Goal: Task Accomplishment & Management: Complete application form

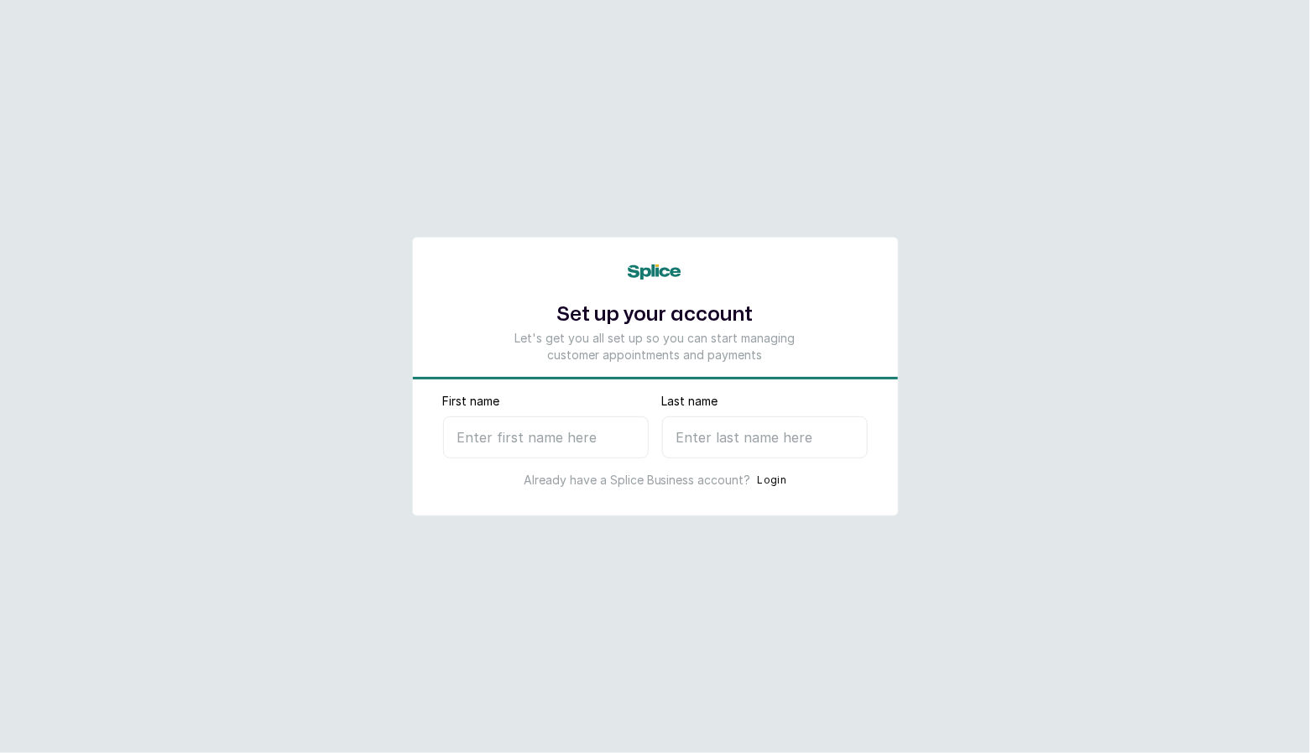
click at [571, 446] on input "First name" at bounding box center [546, 437] width 206 height 42
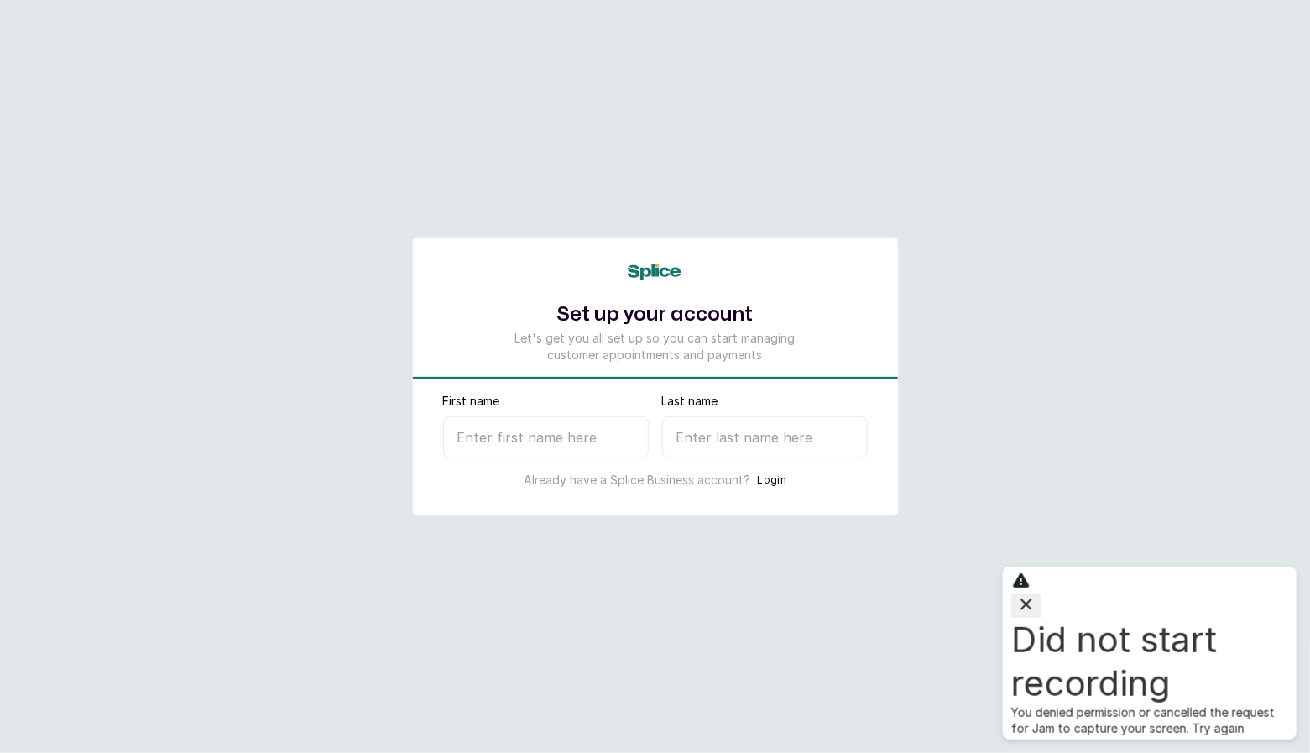
click at [1036, 614] on icon "button" at bounding box center [1026, 604] width 20 height 20
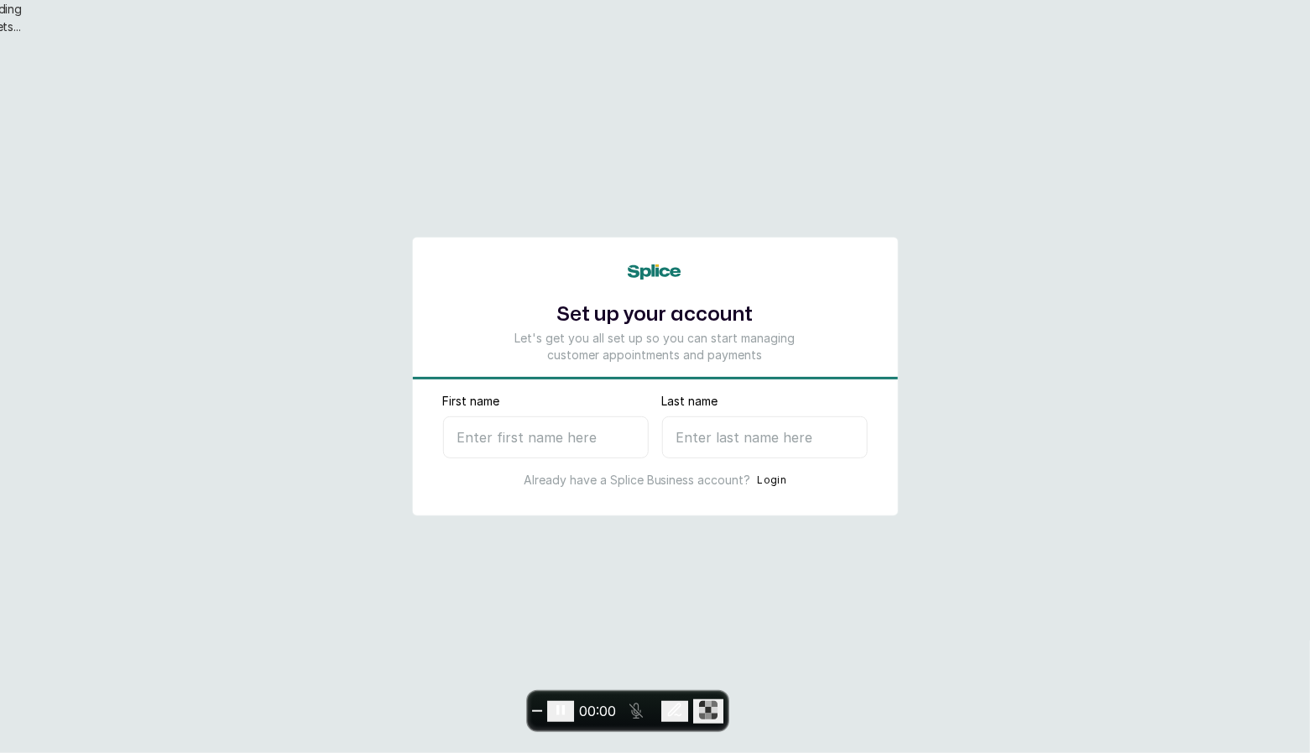
click at [483, 435] on input "First name" at bounding box center [546, 437] width 206 height 42
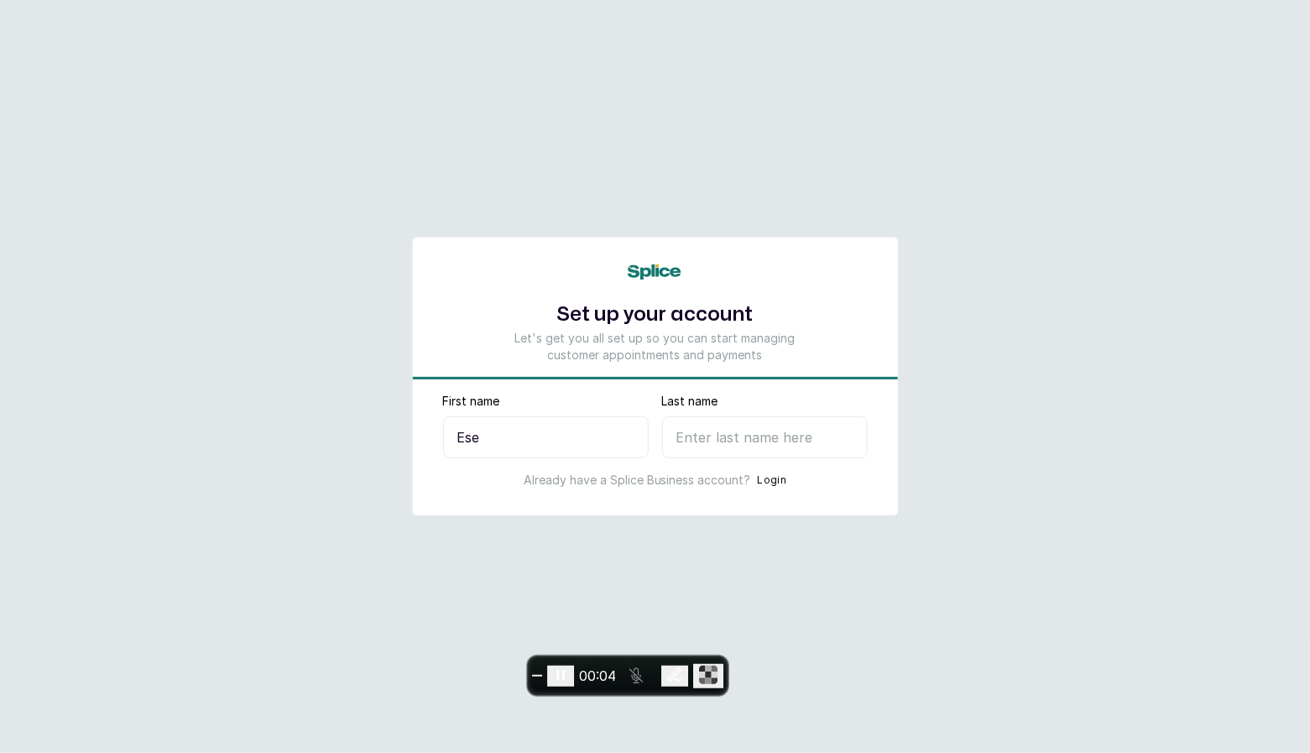
type input "Ese"
click at [736, 429] on input "Last name" at bounding box center [765, 437] width 206 height 42
type input "I"
select select "NG"
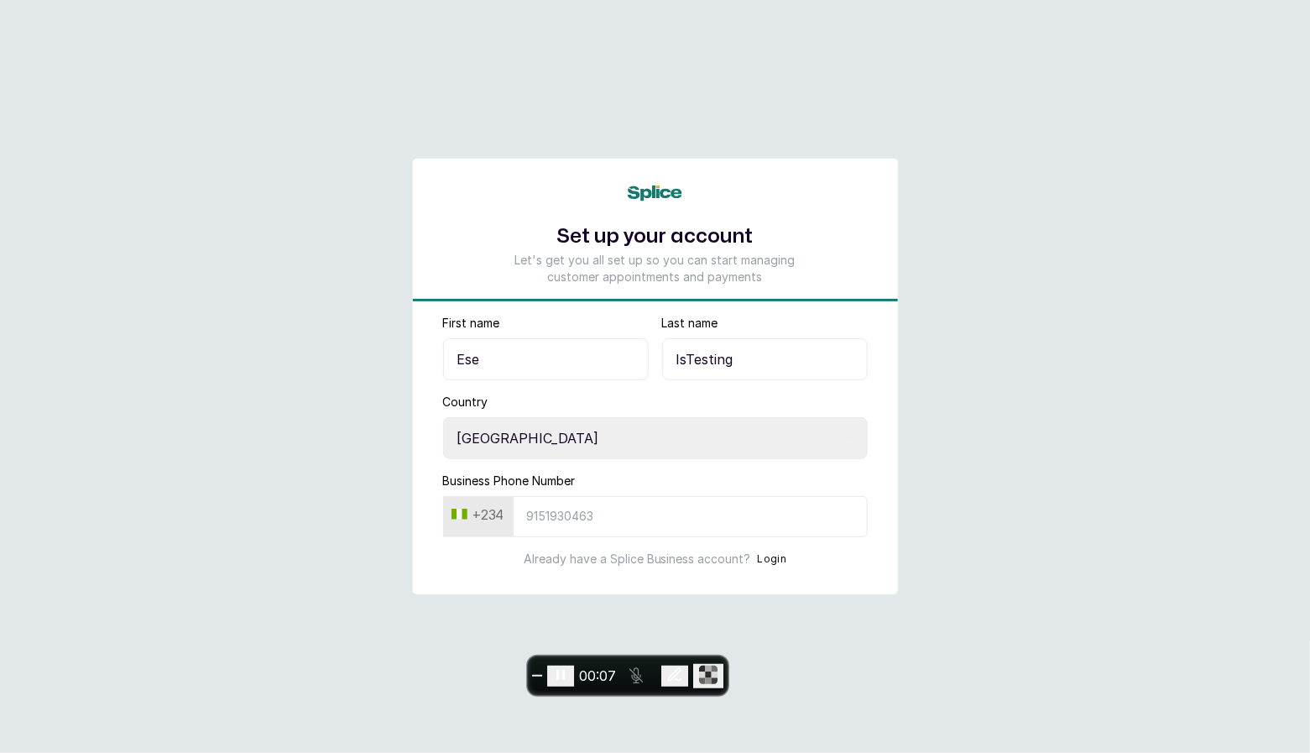
type input "IsTesting"
click at [642, 514] on input "Business Phone Number" at bounding box center [690, 516] width 355 height 41
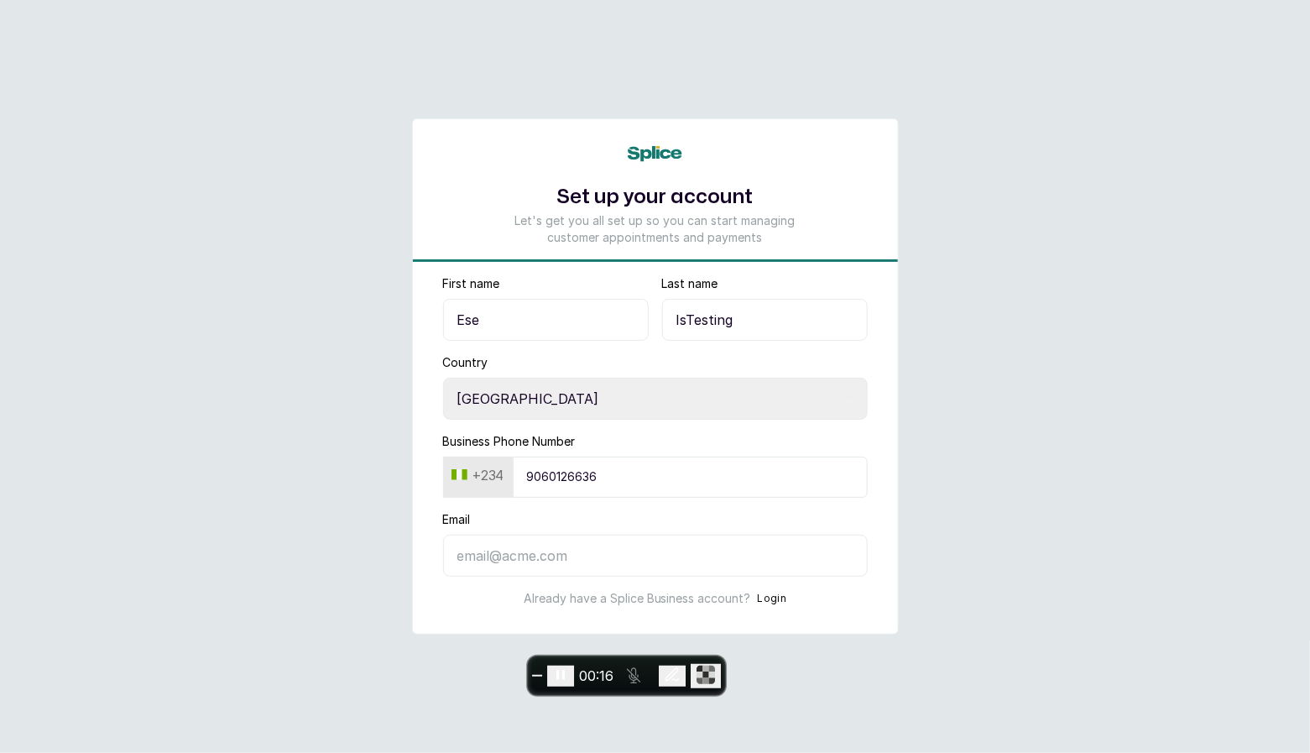
type input "9060126636"
click at [550, 553] on input "Email" at bounding box center [655, 555] width 425 height 42
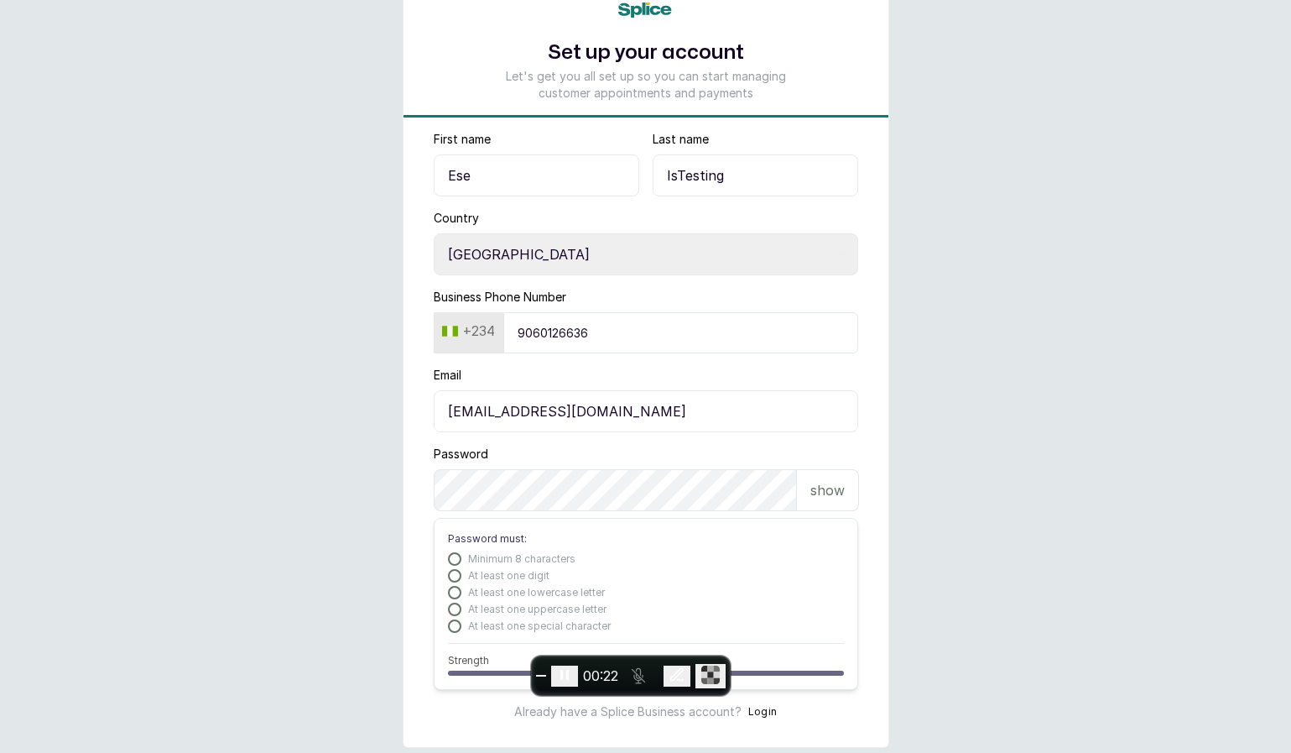
scroll to position [117, 0]
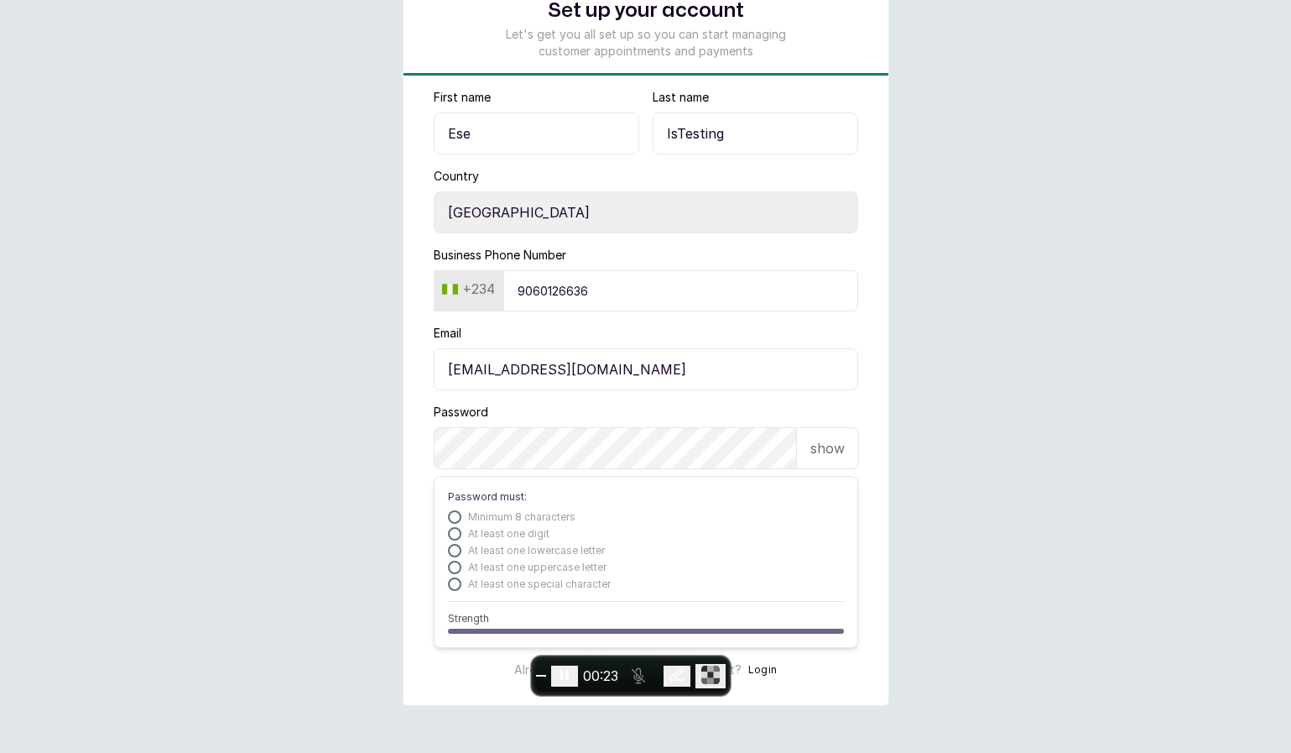
type input "ops+07@withsplice.com"
click at [463, 467] on div "Password show Password must: Minimum 8 characters At least one digit At least o…" at bounding box center [646, 526] width 425 height 244
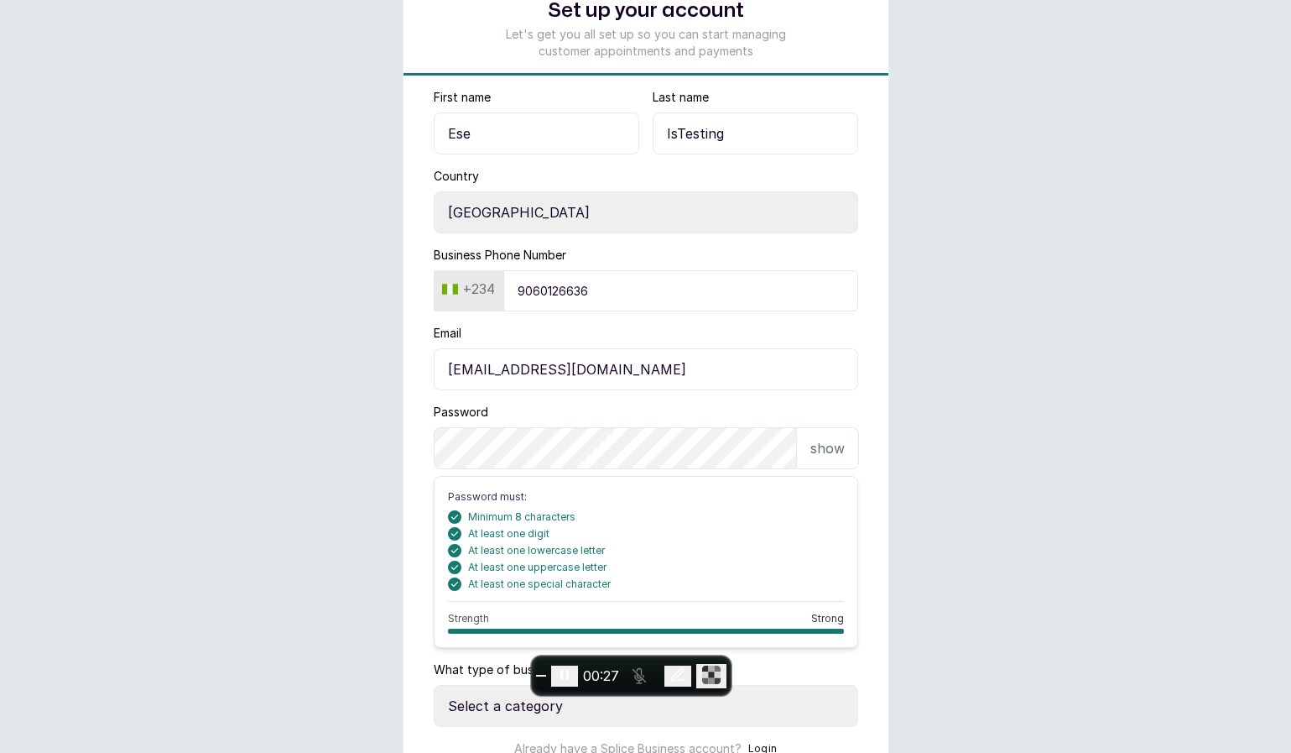
click at [868, 258] on form "First name Ese Last name IsTesting Country Select country Nigeria Ghana Busines…" at bounding box center [646, 423] width 485 height 668
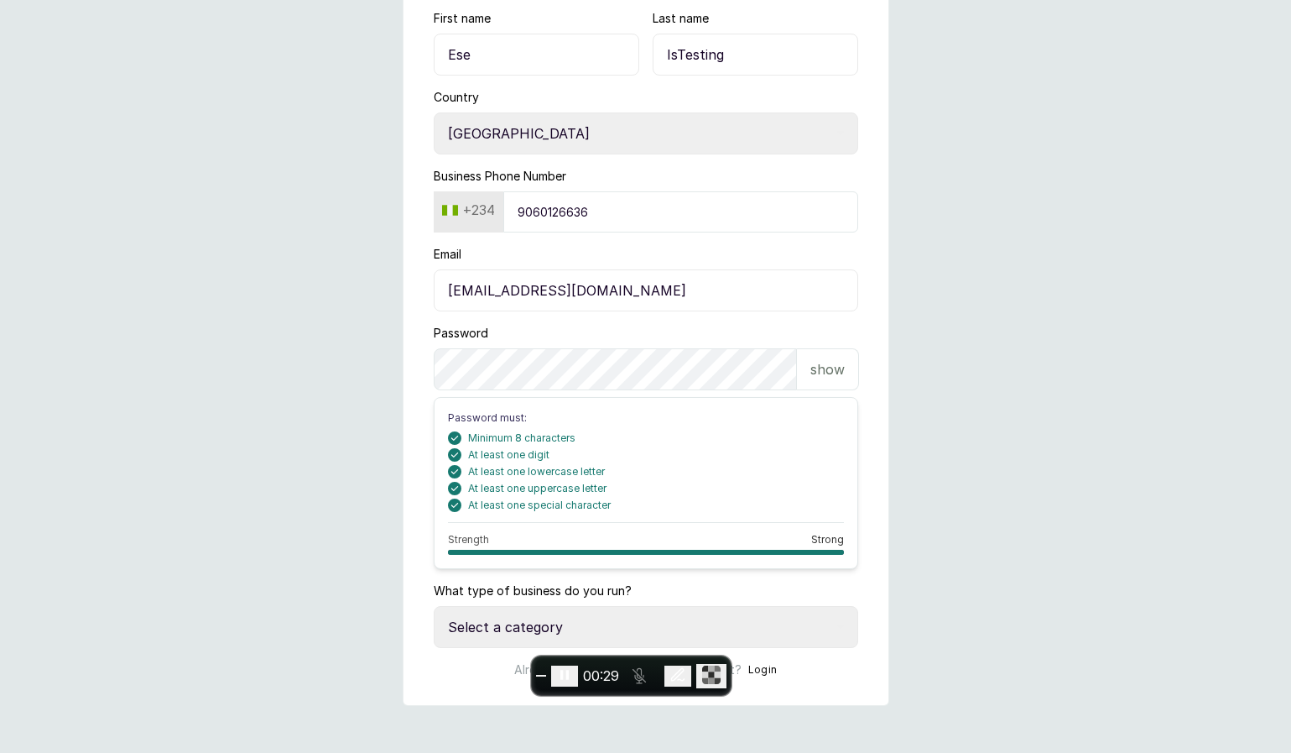
click at [780, 636] on select "Select a category I have more than one location I manage a team of beauty profe…" at bounding box center [646, 627] width 425 height 42
select select "independent_professional"
click at [434, 606] on select "Select a category I have more than one location I manage a team of beauty profe…" at bounding box center [646, 627] width 425 height 42
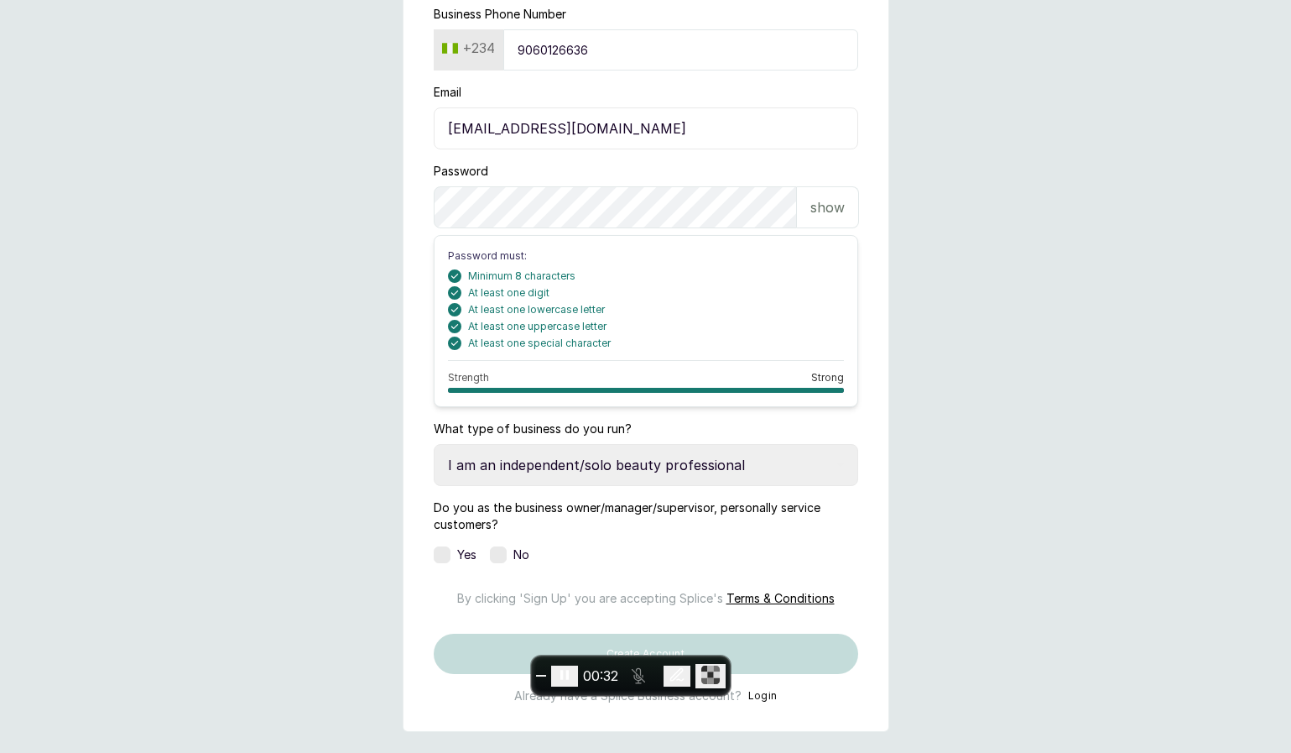
scroll to position [443, 0]
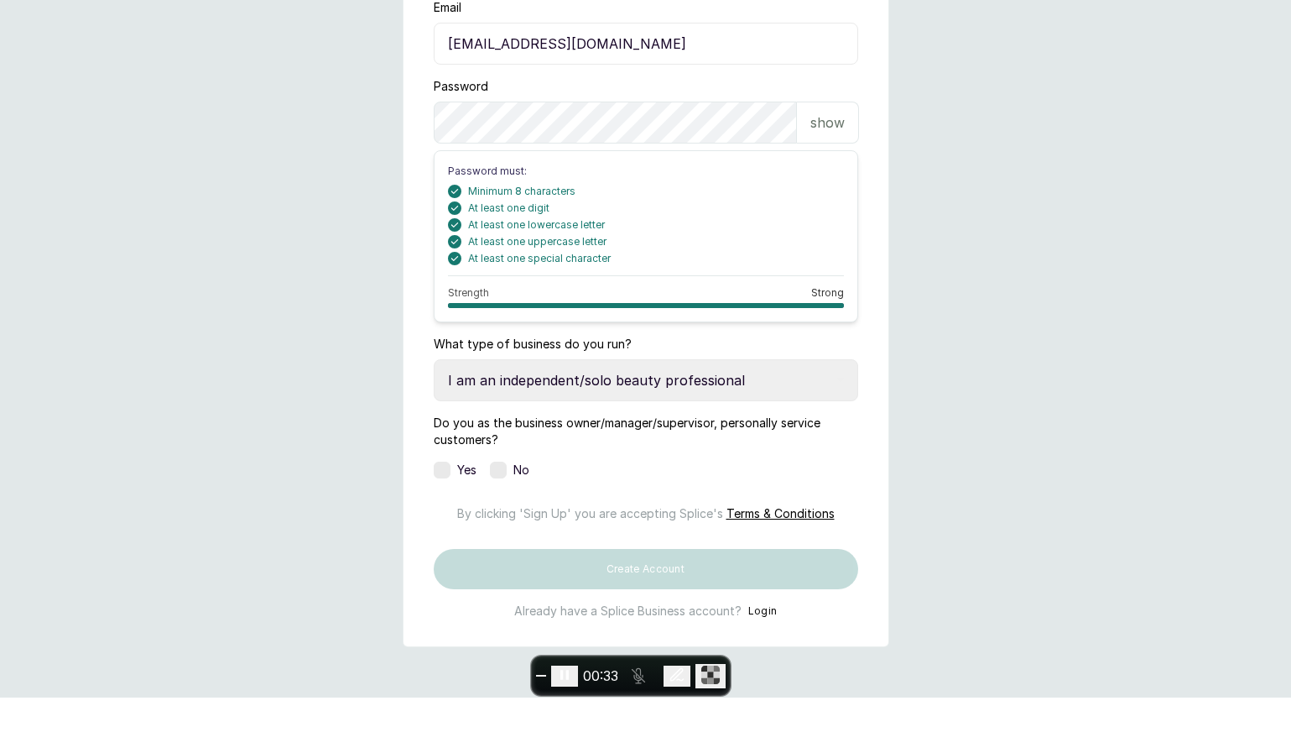
click at [441, 466] on label at bounding box center [442, 469] width 17 height 17
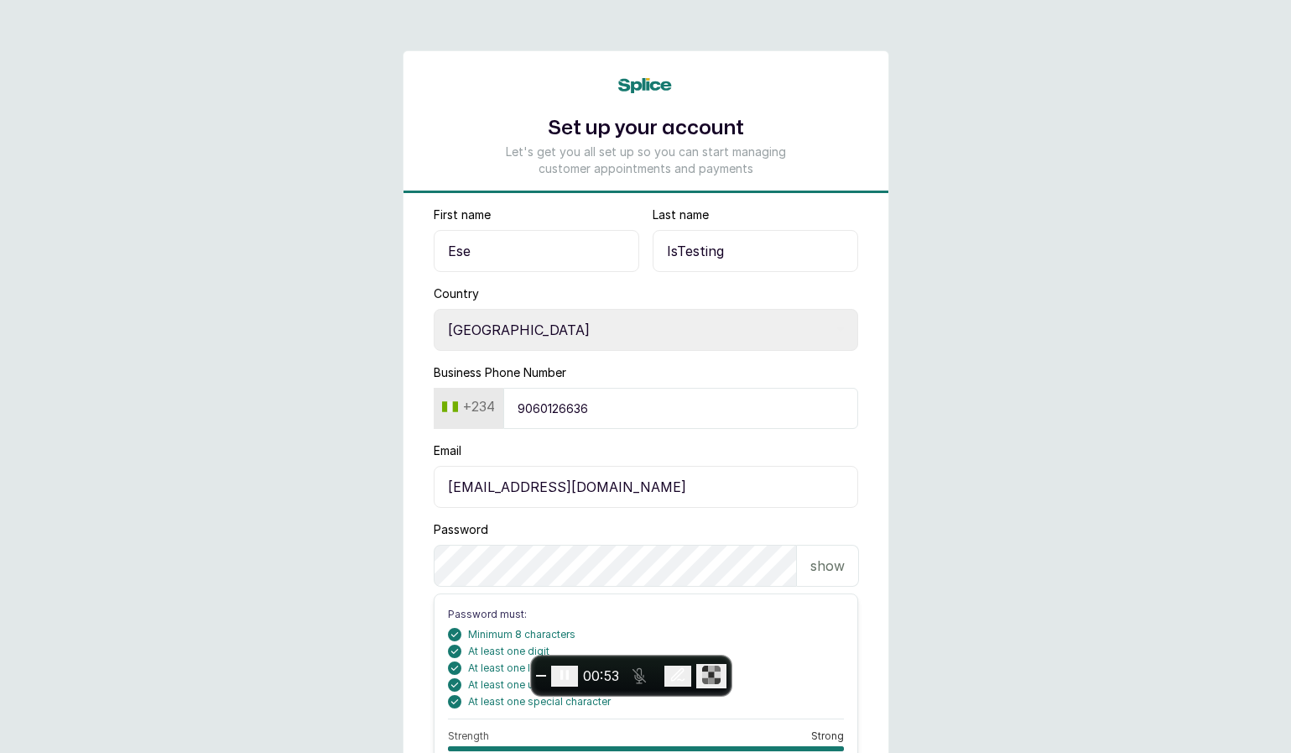
scroll to position [342, 0]
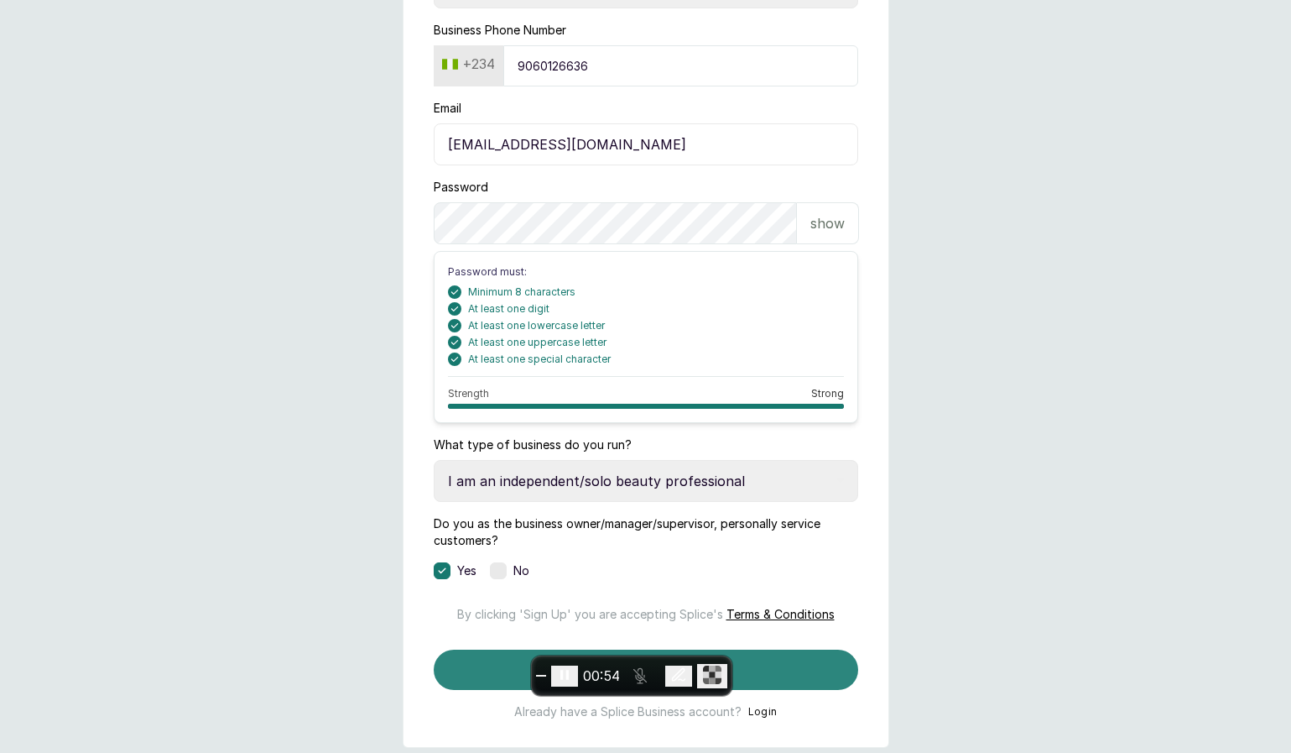
click at [843, 690] on button "Create Account" at bounding box center [646, 669] width 425 height 40
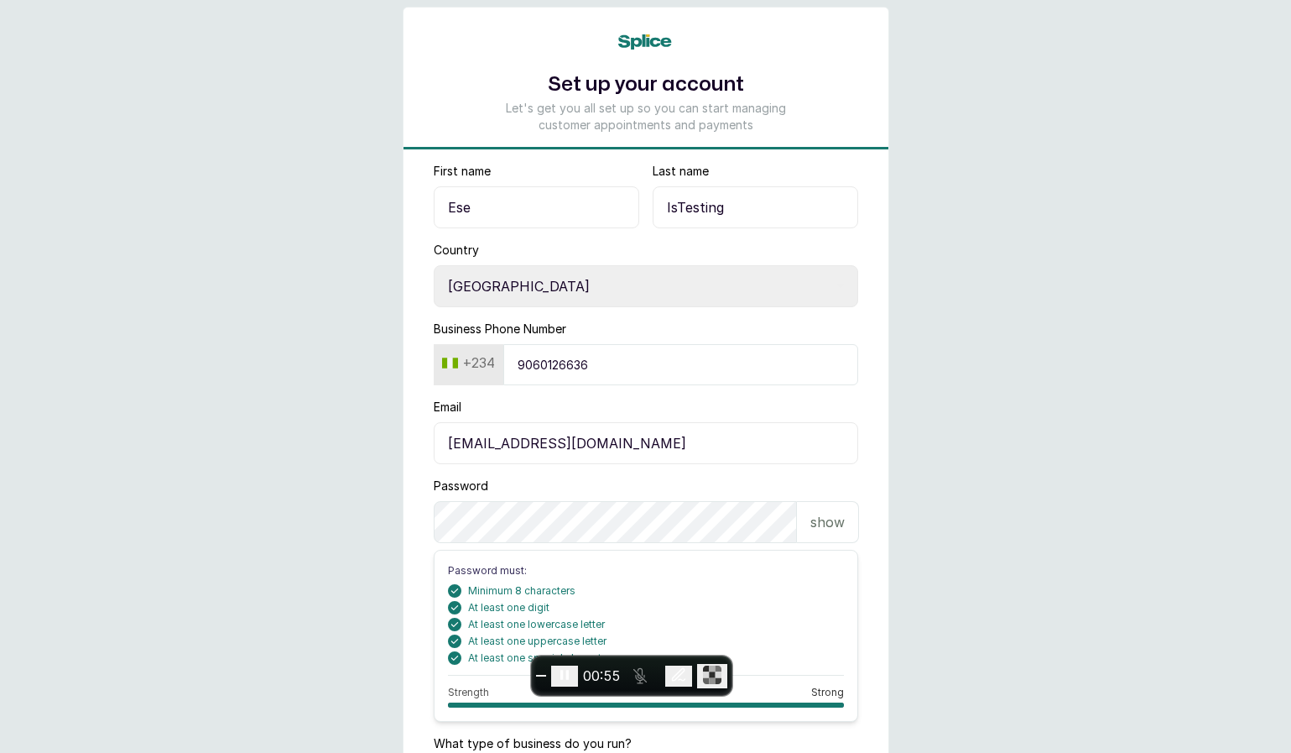
scroll to position [0, 0]
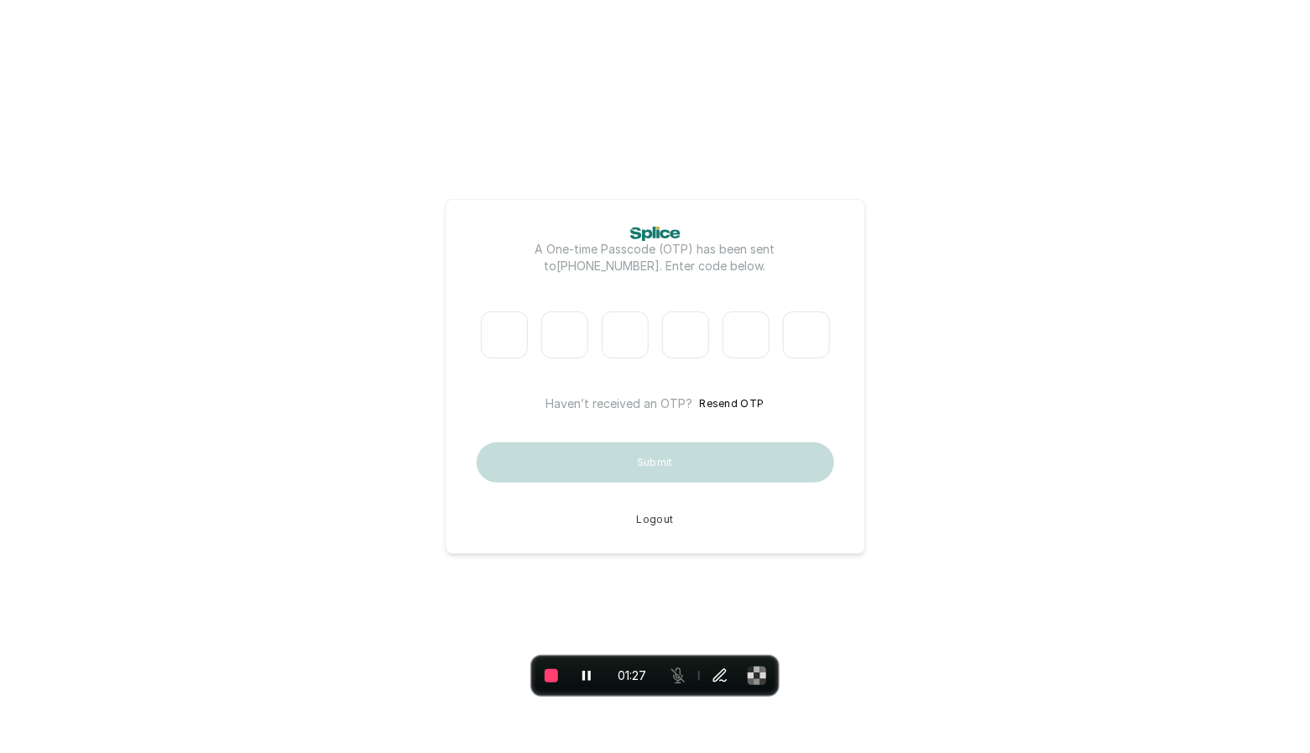
click at [511, 339] on input "Please enter verification code. Digit 1" at bounding box center [504, 334] width 47 height 47
type input "8"
type input "0"
type input "7"
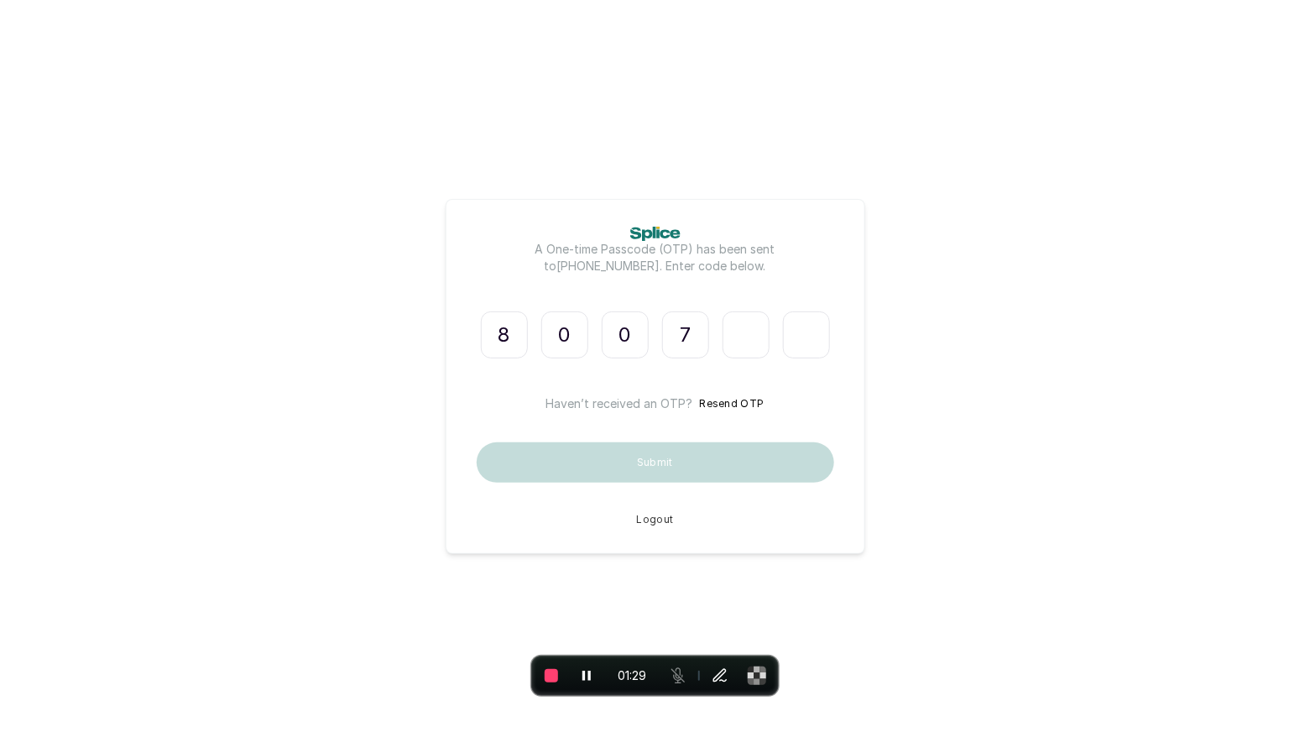
type input "9"
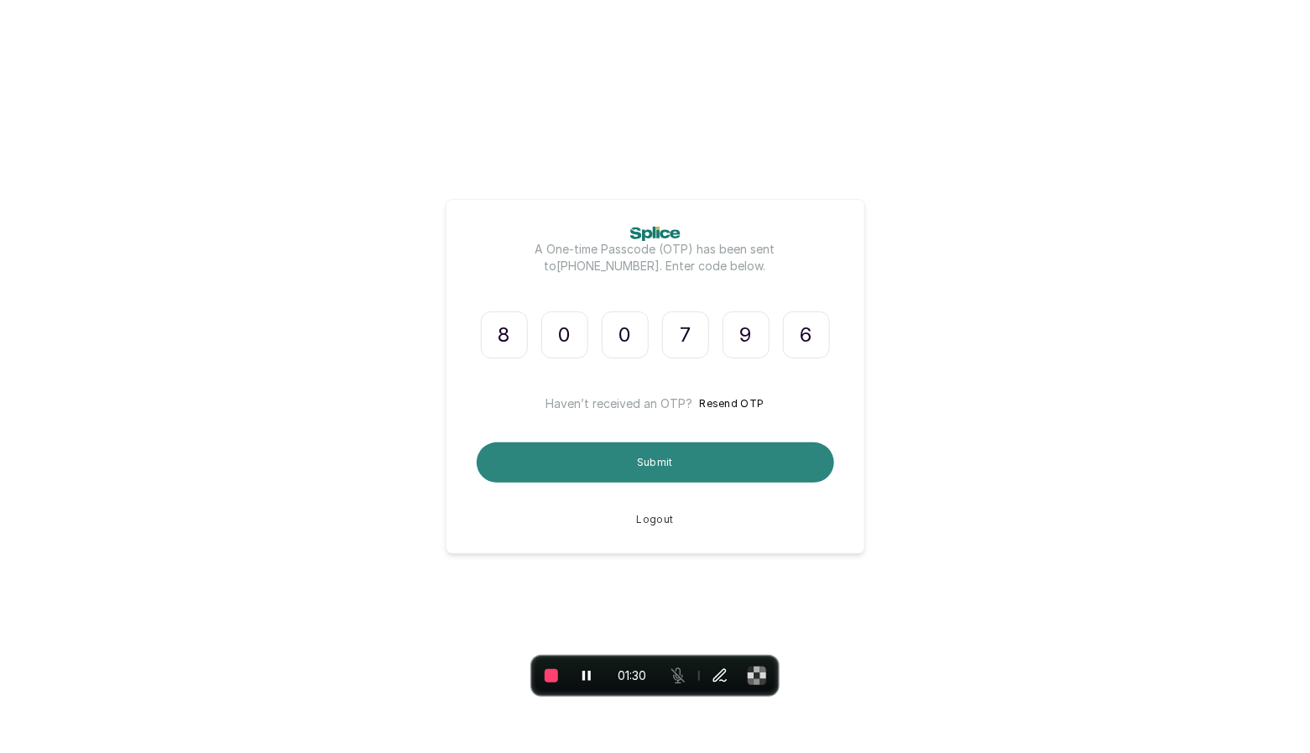
type input "6"
click at [553, 482] on button "Submit" at bounding box center [655, 462] width 357 height 40
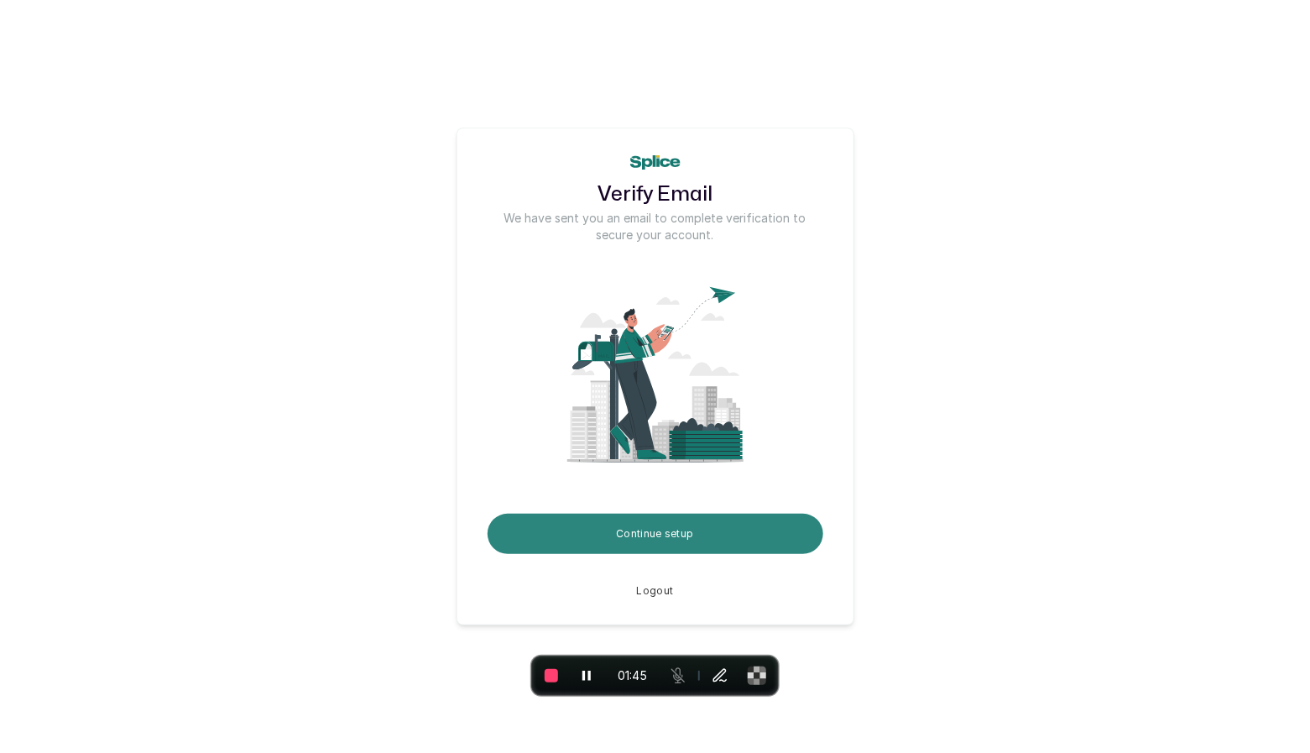
click at [633, 524] on button "Continue setup" at bounding box center [655, 533] width 336 height 40
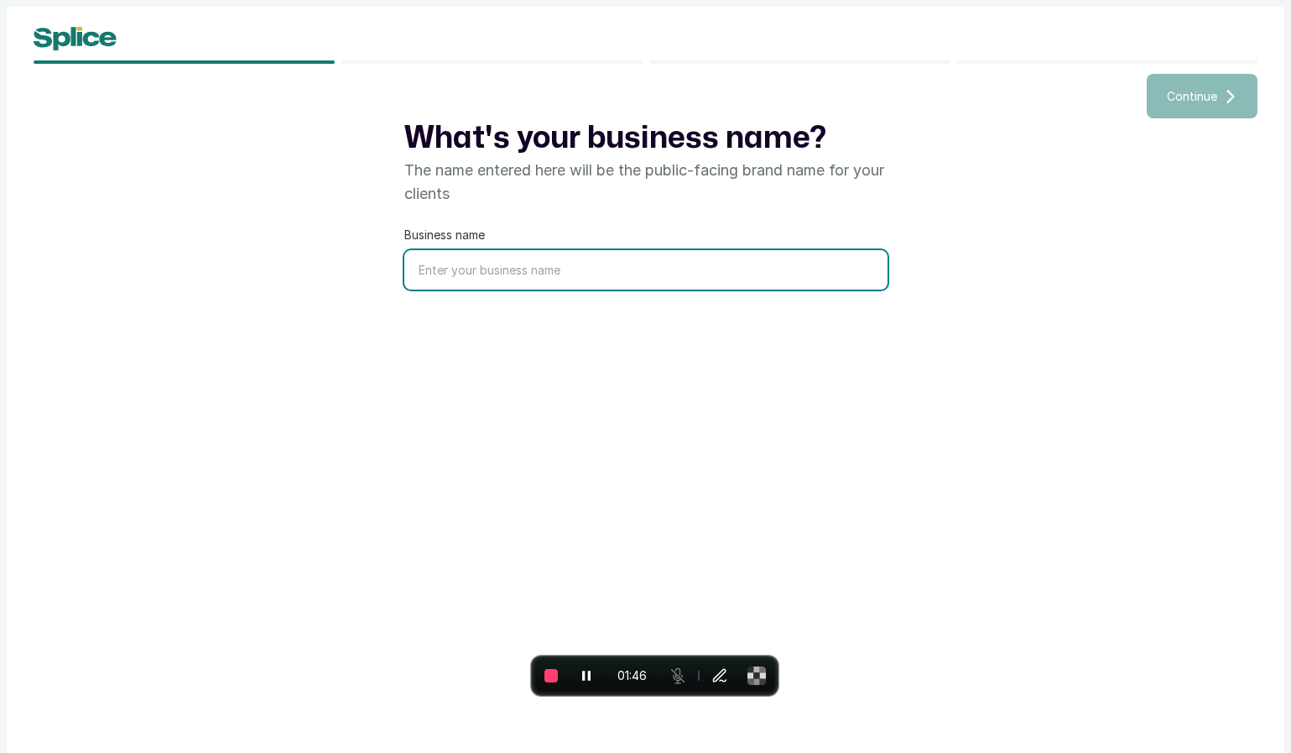
click at [645, 263] on input "text" at bounding box center [645, 269] width 483 height 39
type input "Ese's Test Spa"
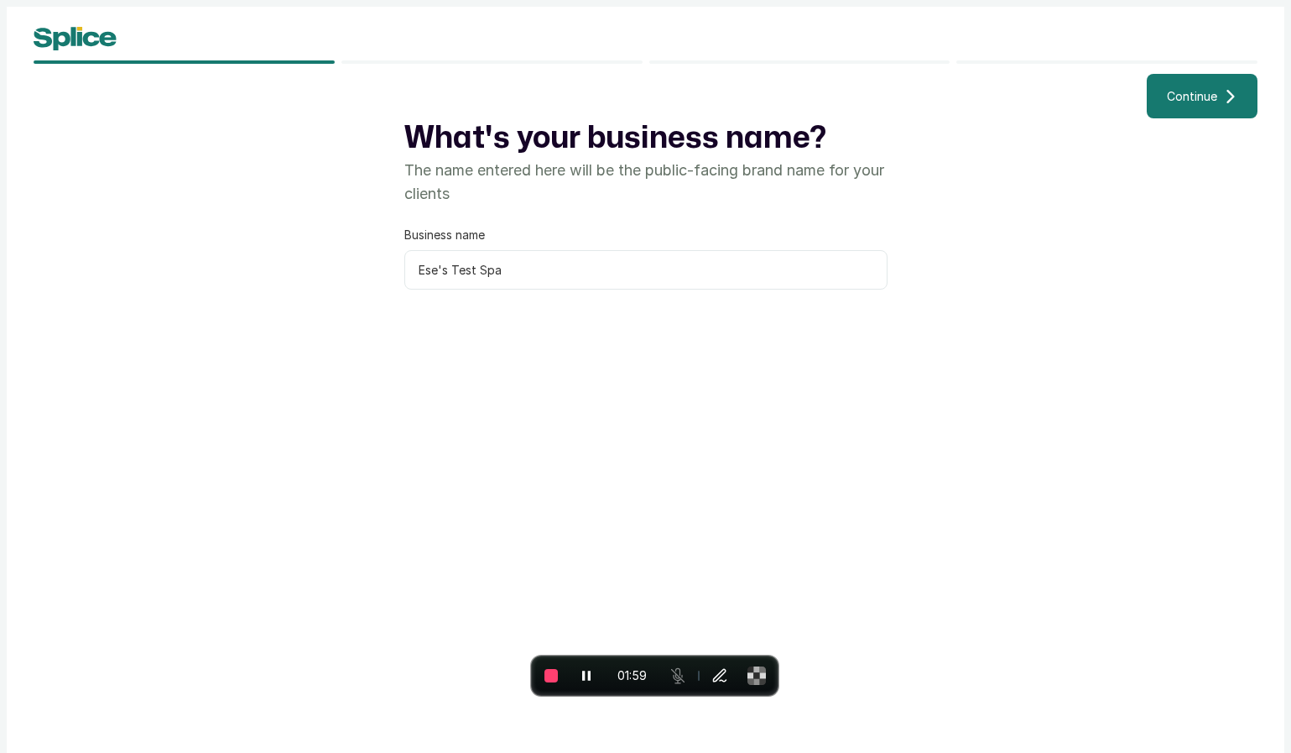
click at [1195, 78] on button "Continue" at bounding box center [1202, 96] width 111 height 44
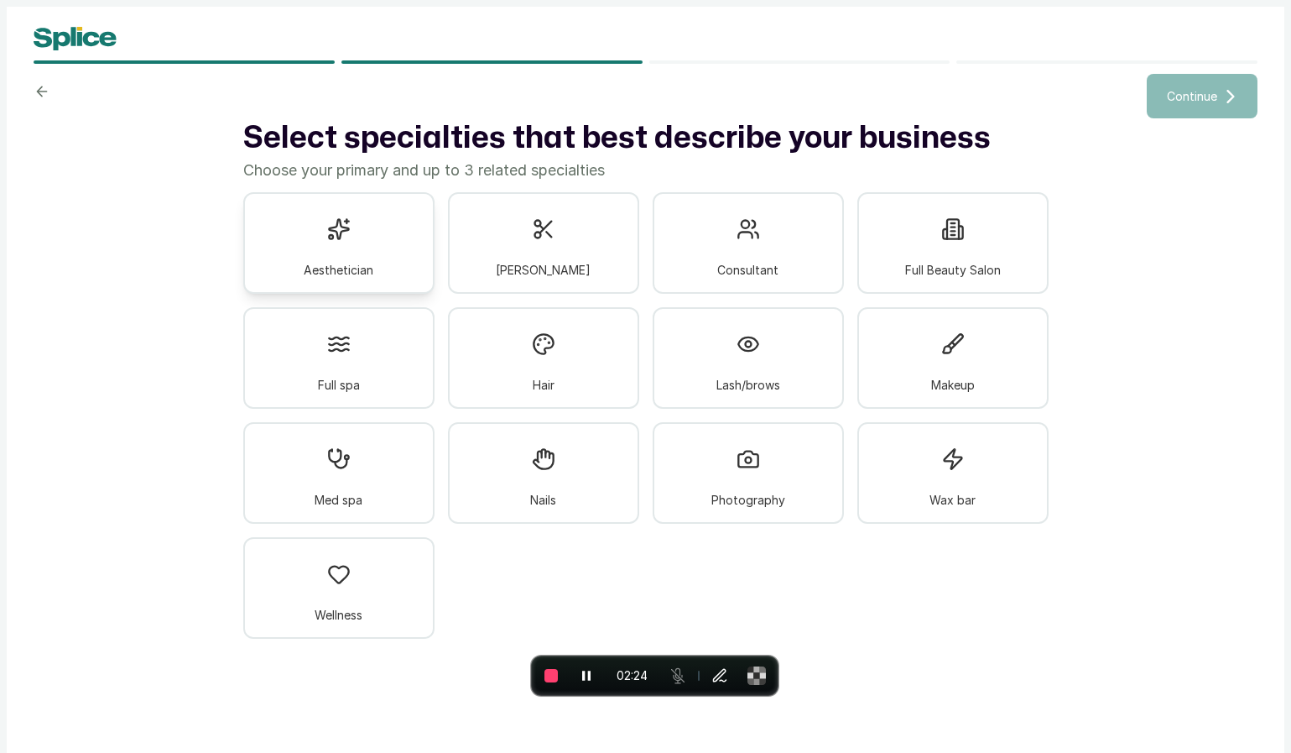
click at [373, 229] on div "Aesthetician" at bounding box center [338, 243] width 191 height 102
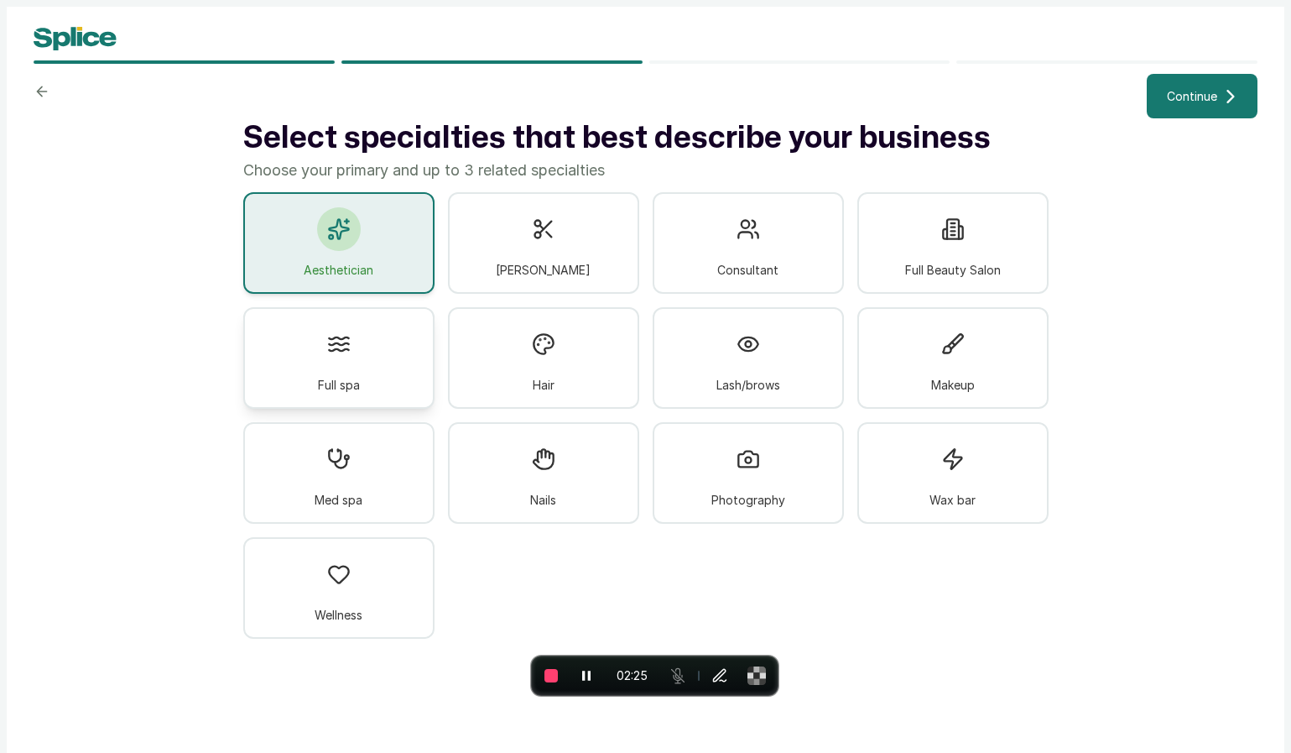
click at [357, 358] on div "Full spa" at bounding box center [338, 358] width 191 height 102
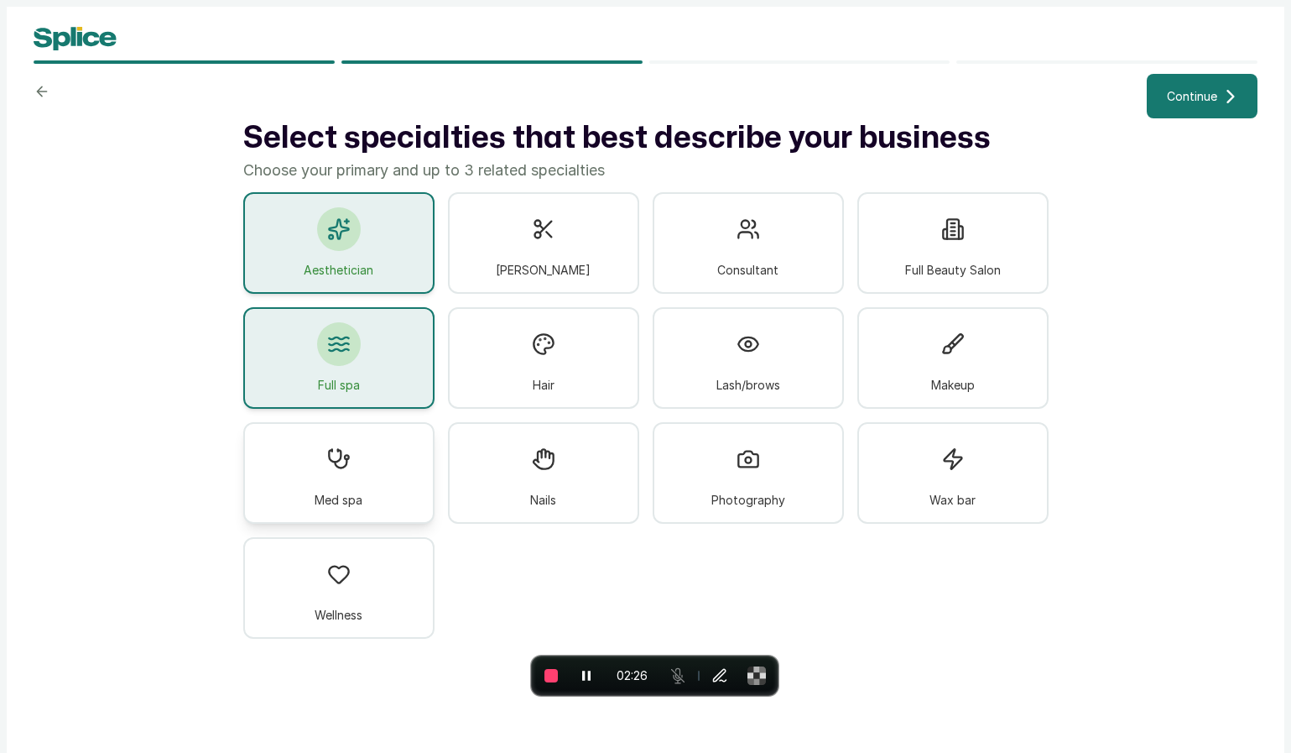
click at [377, 486] on div "Med spa" at bounding box center [338, 473] width 191 height 102
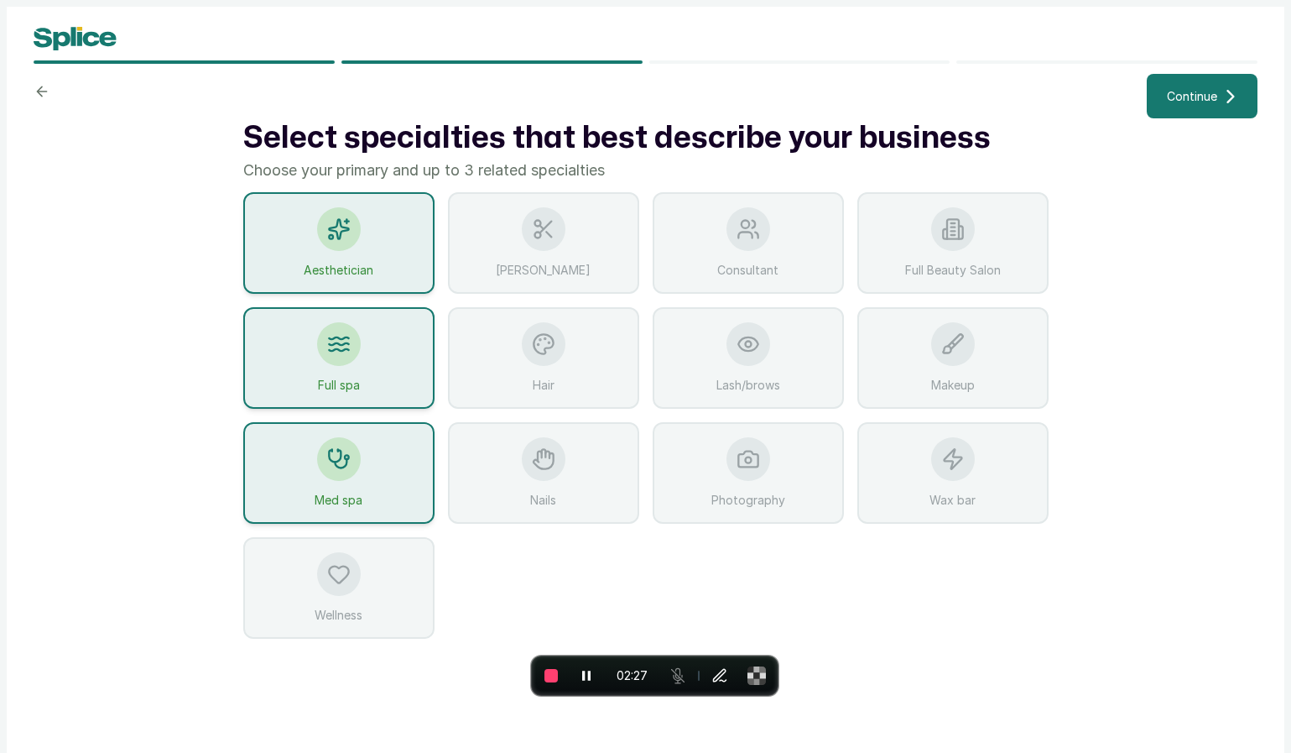
click at [1196, 92] on span "Continue" at bounding box center [1192, 96] width 50 height 18
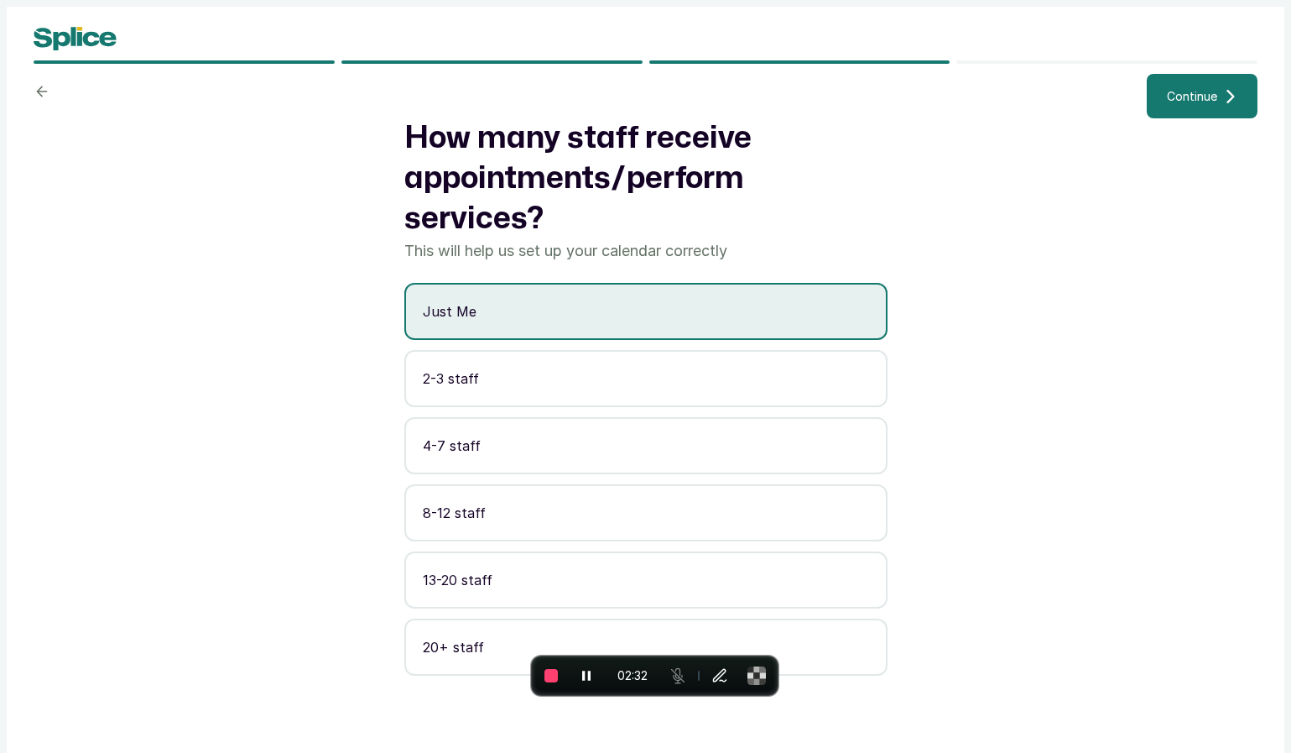
click at [1205, 95] on span "Continue" at bounding box center [1192, 96] width 50 height 18
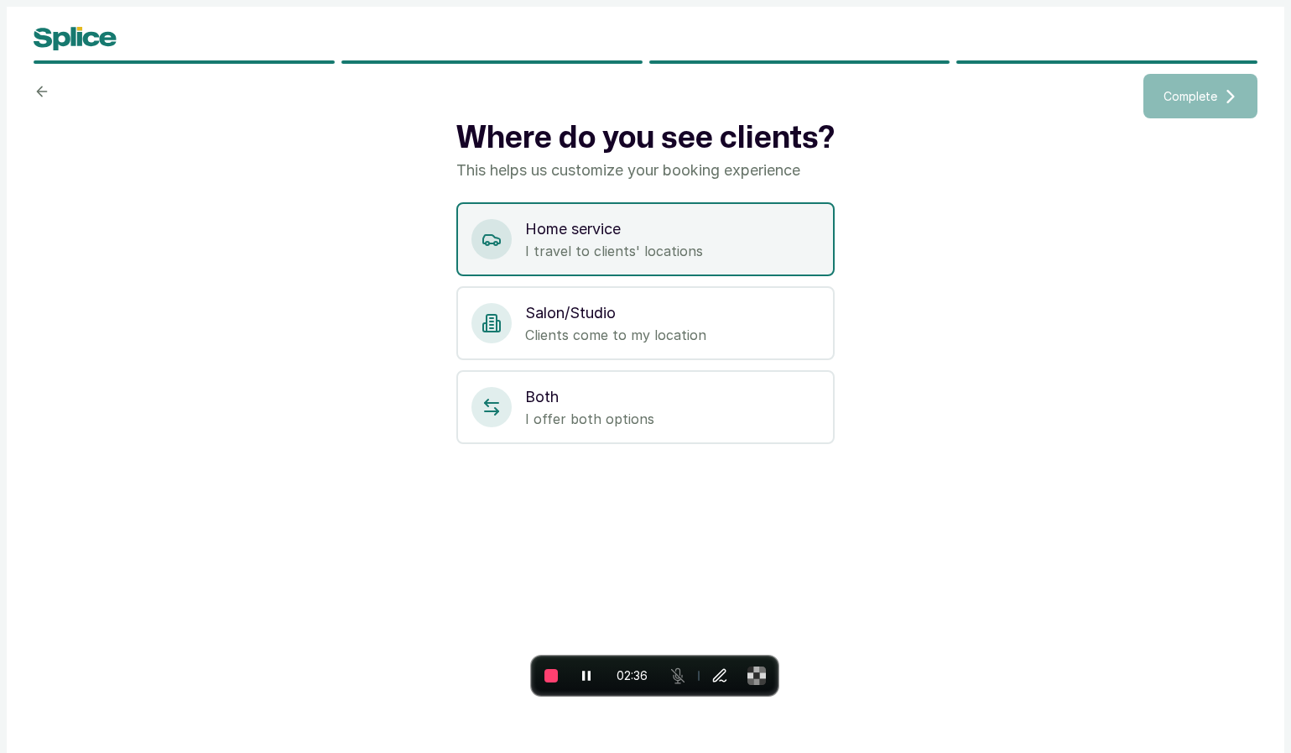
click at [556, 264] on div "Home service I travel to clients' locations" at bounding box center [645, 239] width 378 height 74
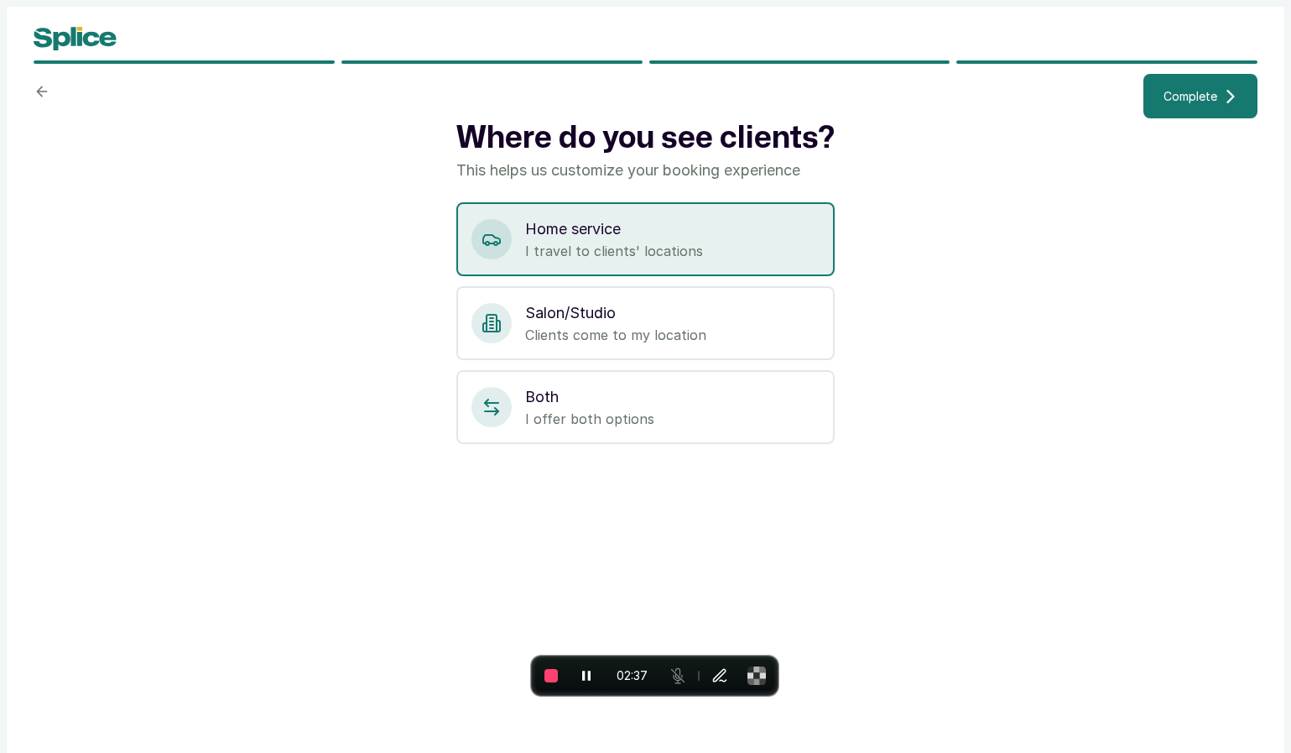
click at [1202, 85] on button "Complete" at bounding box center [1201, 96] width 114 height 44
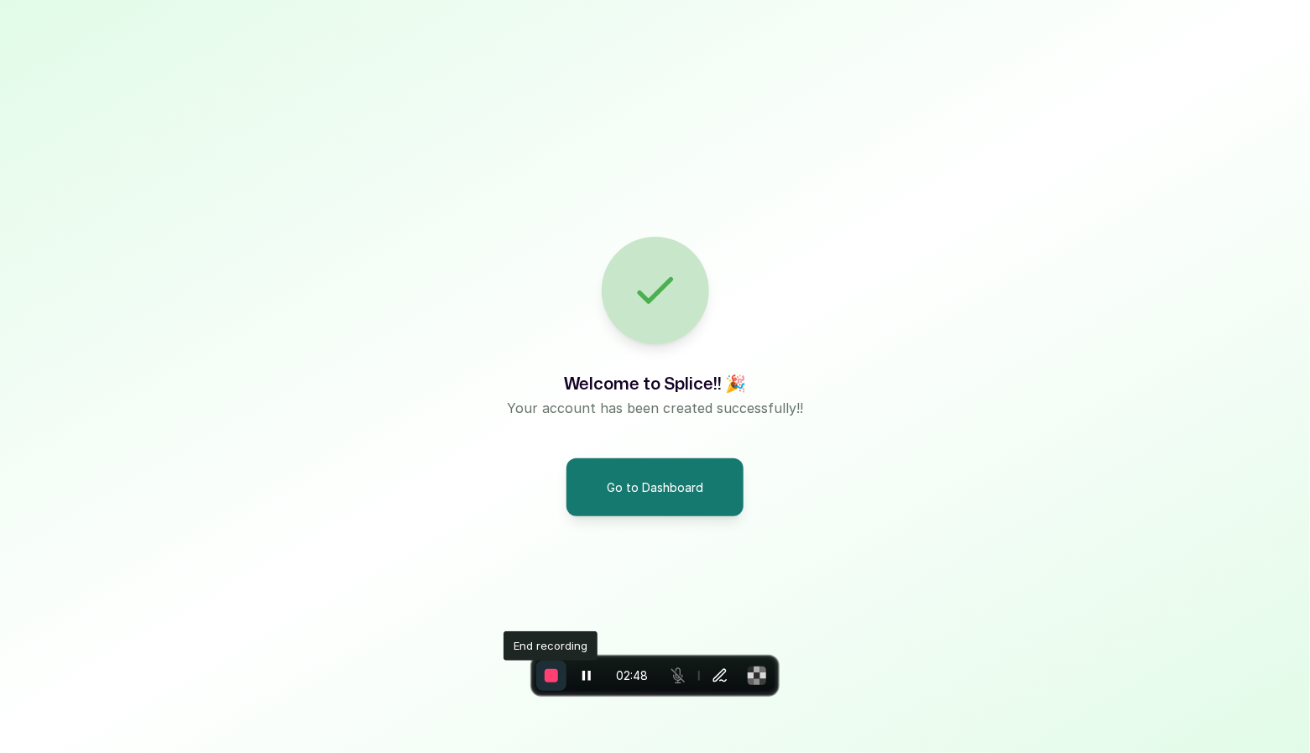
click at [547, 682] on button "End recording" at bounding box center [551, 675] width 30 height 30
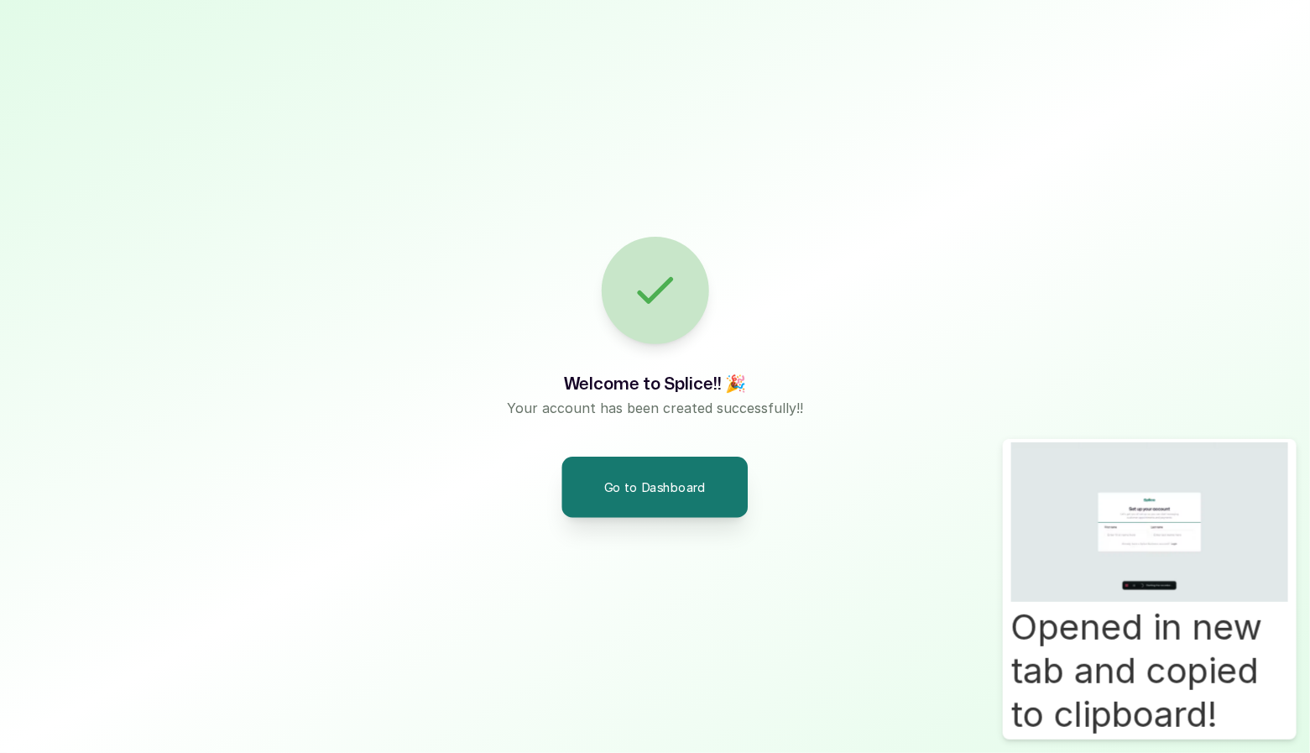
click at [715, 472] on button "Go to Dashboard" at bounding box center [655, 486] width 186 height 60
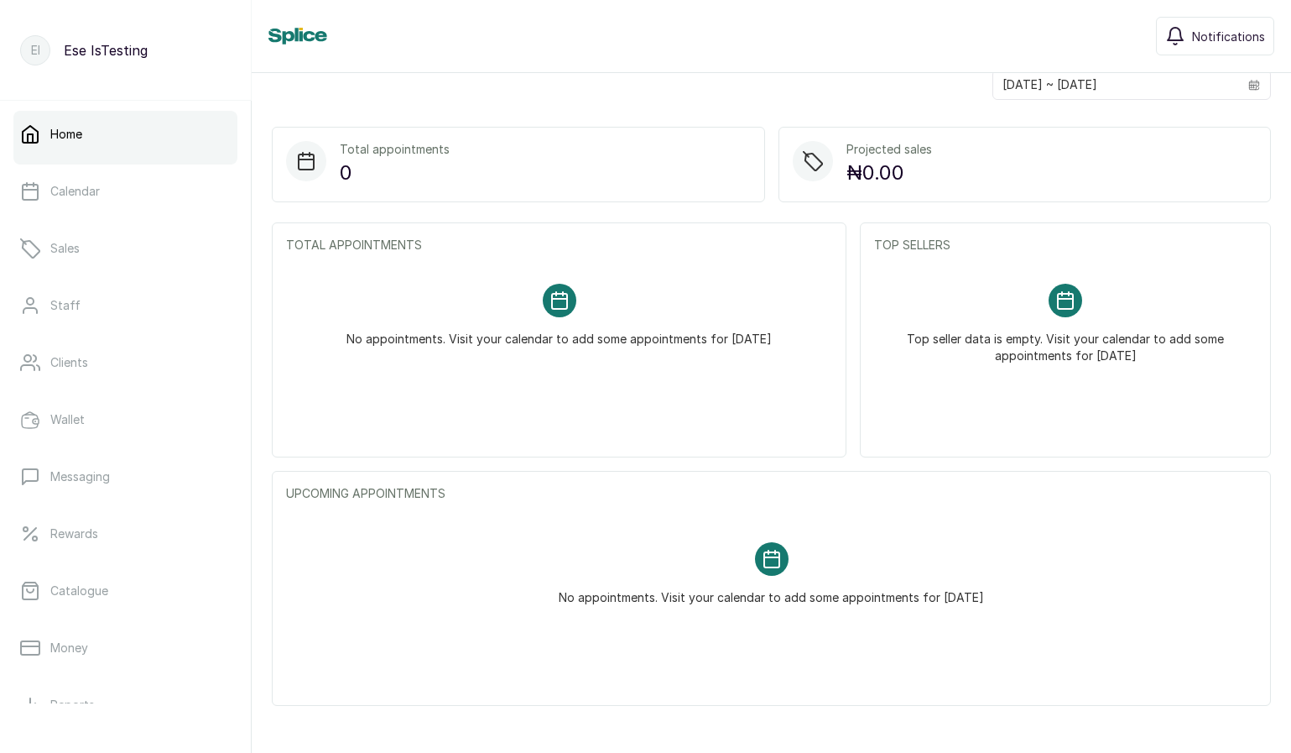
scroll to position [67, 0]
